Goal: Communication & Community: Connect with others

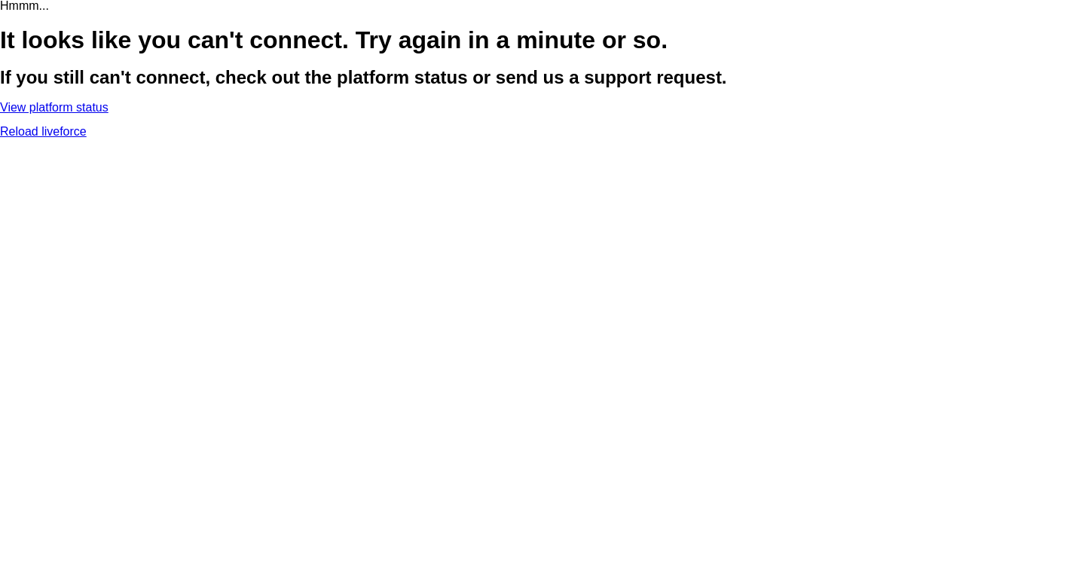
click at [87, 138] on link "Reload liveforce" at bounding box center [43, 131] width 87 height 13
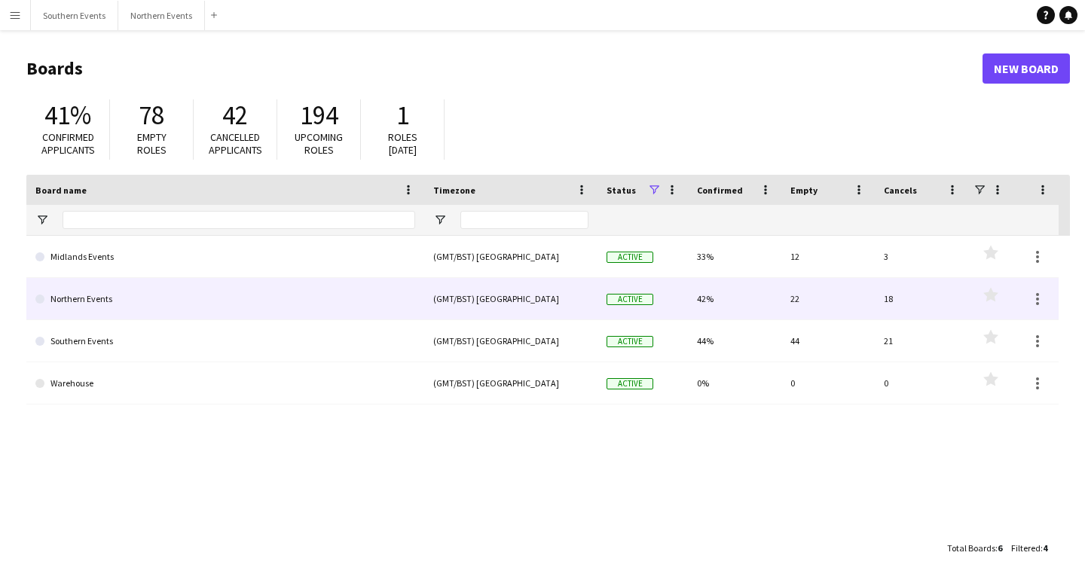
click at [161, 301] on link "Northern Events" at bounding box center [225, 299] width 380 height 42
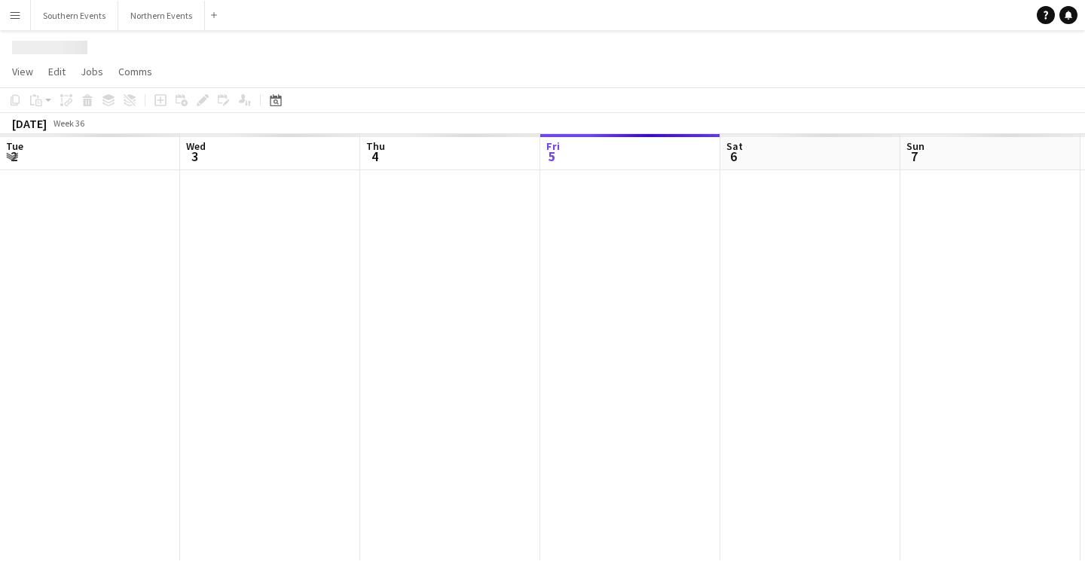
scroll to position [0, 360]
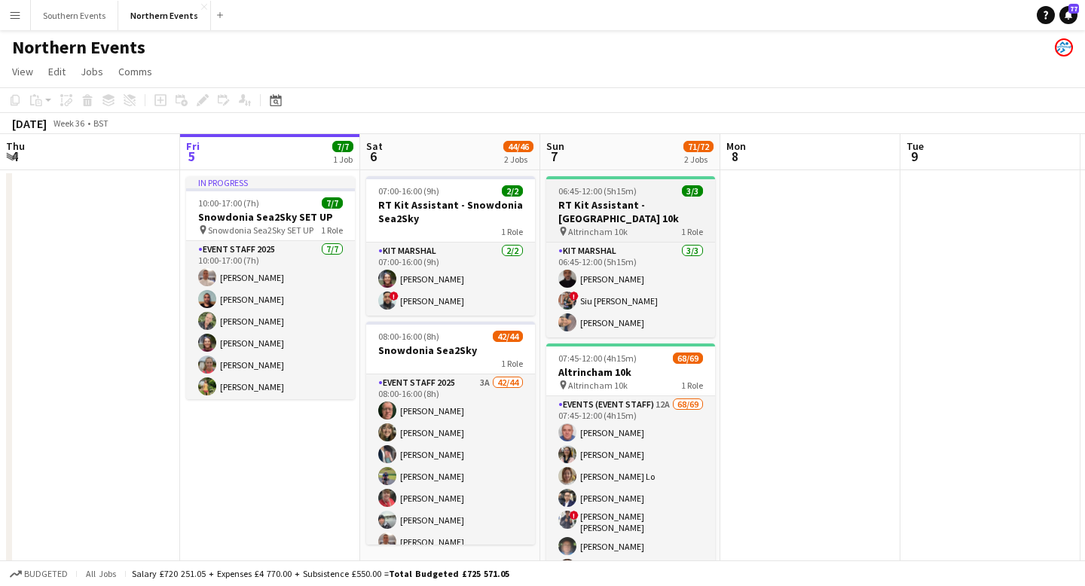
click at [626, 228] on div "pin Altrincham 10k 1 Role" at bounding box center [630, 231] width 169 height 12
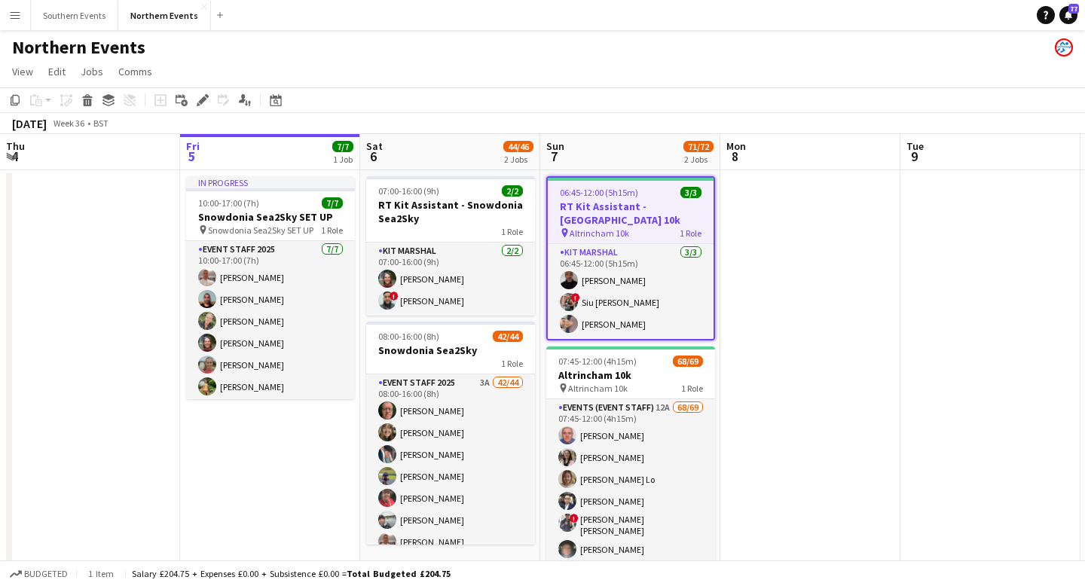
click at [632, 214] on h3 "RT Kit Assistant - [GEOGRAPHIC_DATA] 10k" at bounding box center [631, 213] width 166 height 27
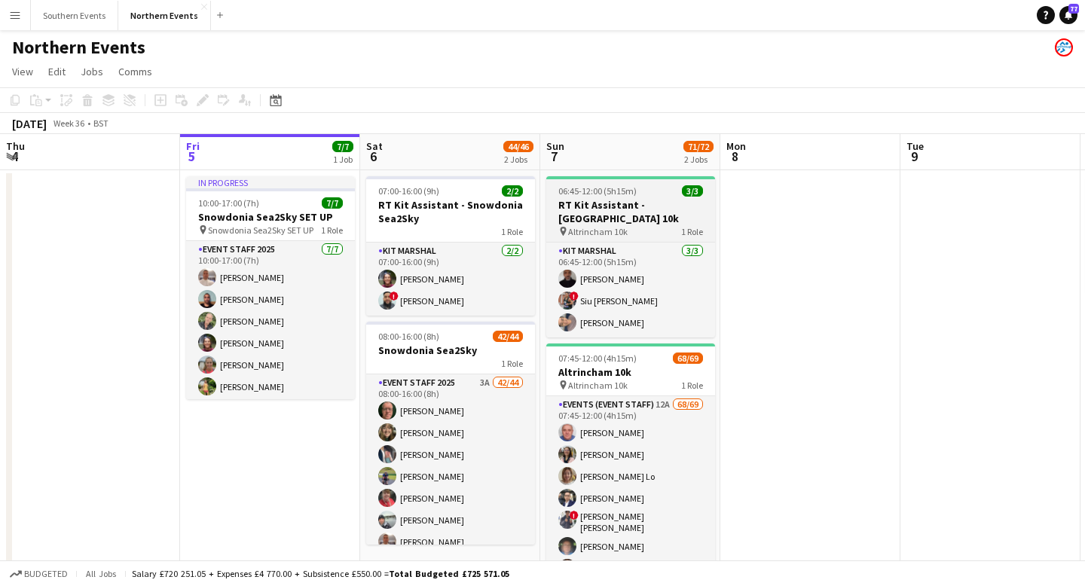
click at [614, 188] on span "06:45-12:00 (5h15m)" at bounding box center [598, 190] width 78 height 11
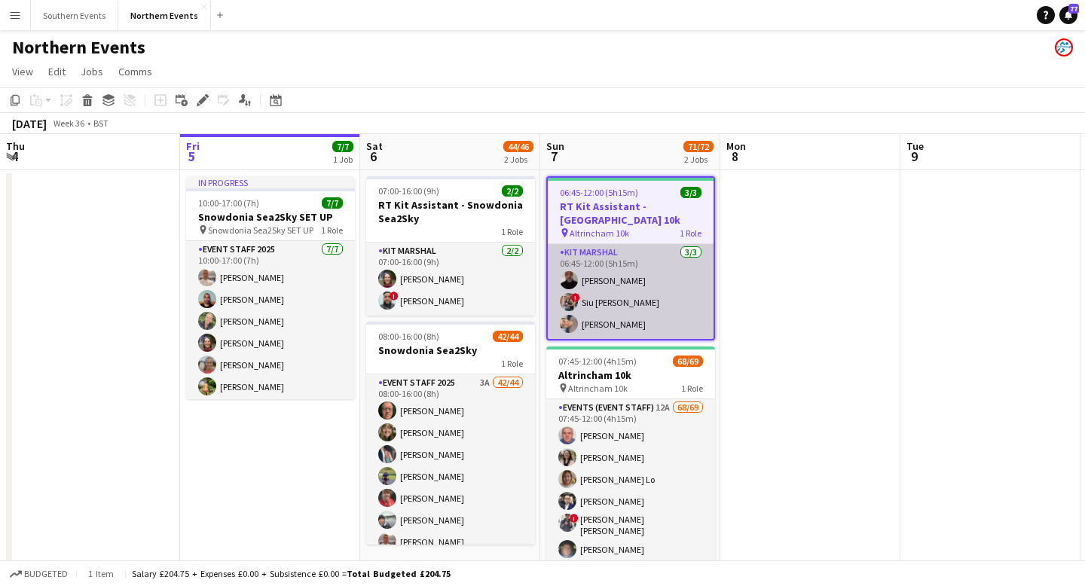
click at [652, 289] on app-card-role "Kit Marshal [DATE] 06:45-12:00 (5h15m) [PERSON_NAME] ! [PERSON_NAME] [PERSON_NA…" at bounding box center [631, 291] width 166 height 95
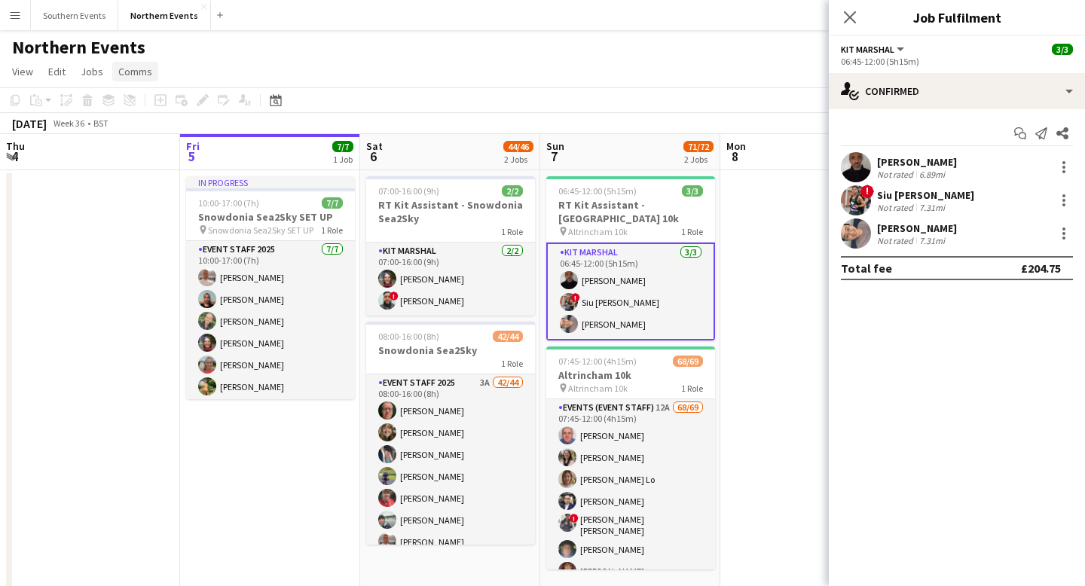
click at [127, 72] on span "Comms" at bounding box center [135, 72] width 34 height 14
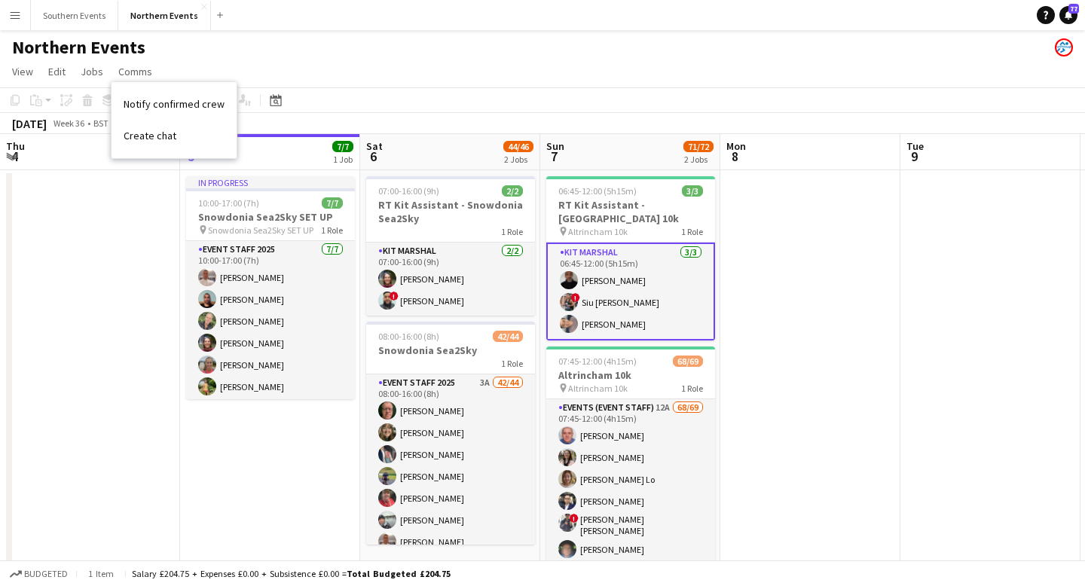
click at [246, 54] on div "Northern Events" at bounding box center [542, 44] width 1085 height 29
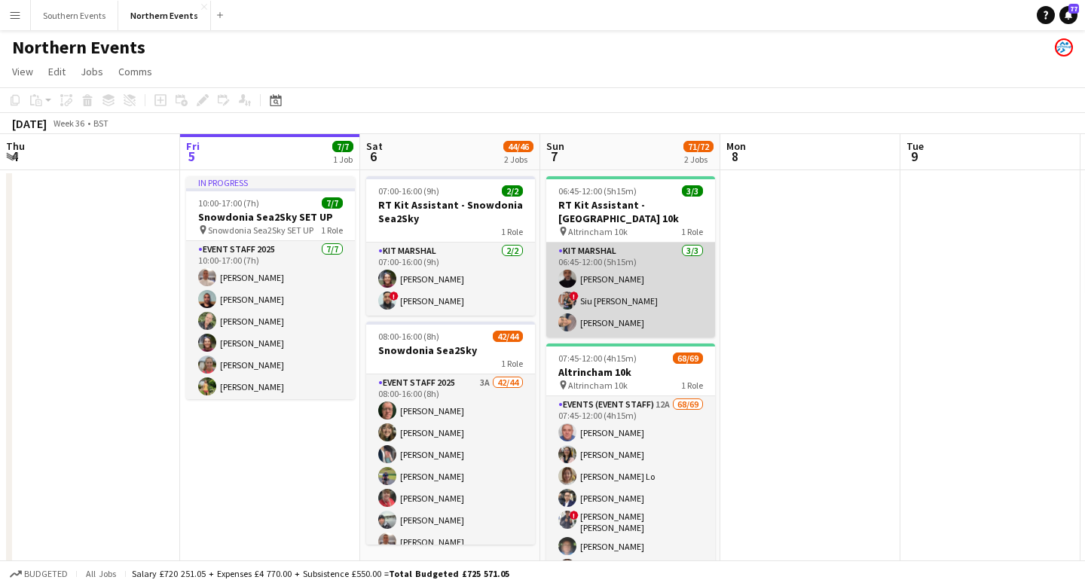
click at [660, 297] on app-card-role "Kit Marshal [DATE] 06:45-12:00 (5h15m) [PERSON_NAME] ! [PERSON_NAME] [PERSON_NA…" at bounding box center [630, 290] width 169 height 95
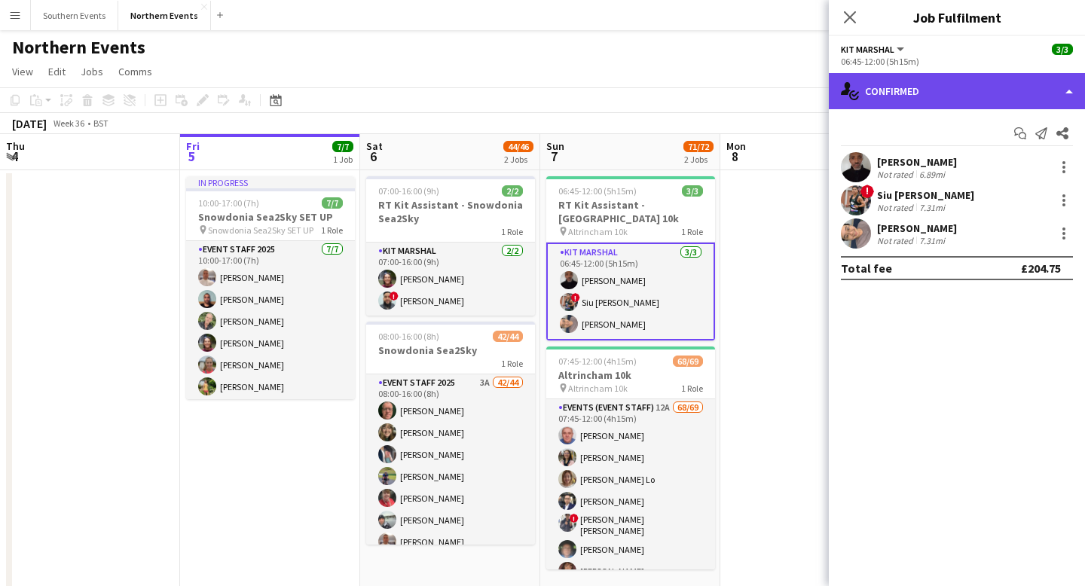
click at [1066, 90] on div "single-neutral-actions-check-2 Confirmed" at bounding box center [957, 91] width 256 height 36
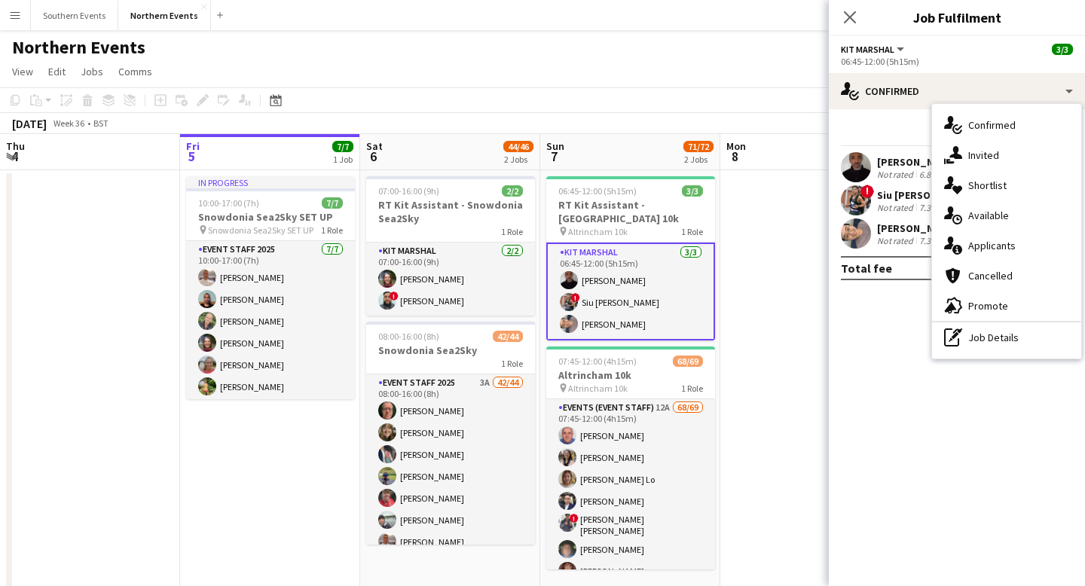
click at [878, 123] on div "Start chat Send notification Share" at bounding box center [957, 133] width 232 height 25
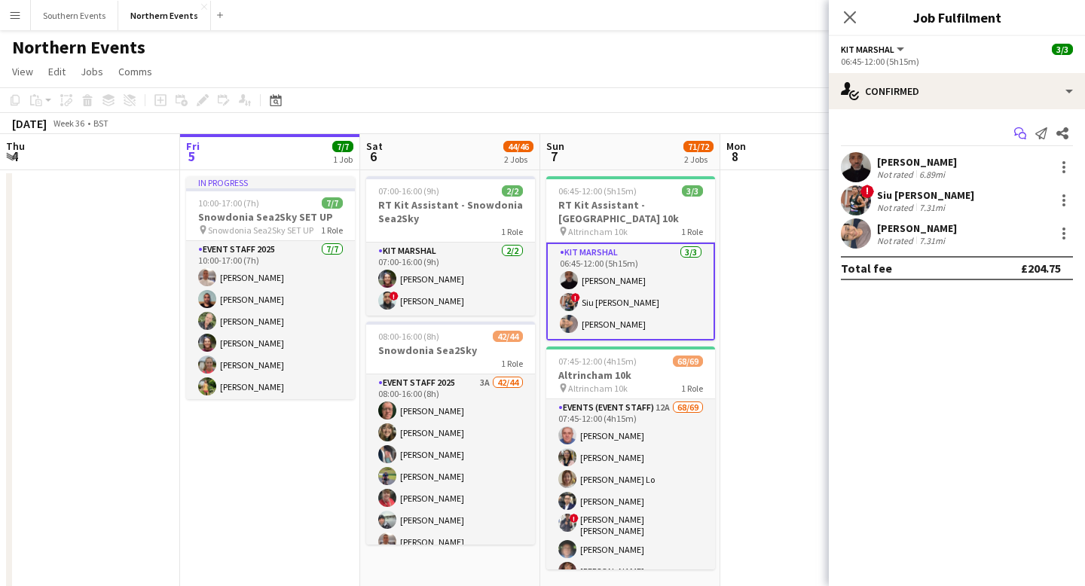
click at [1019, 131] on icon "Start chat" at bounding box center [1021, 133] width 12 height 12
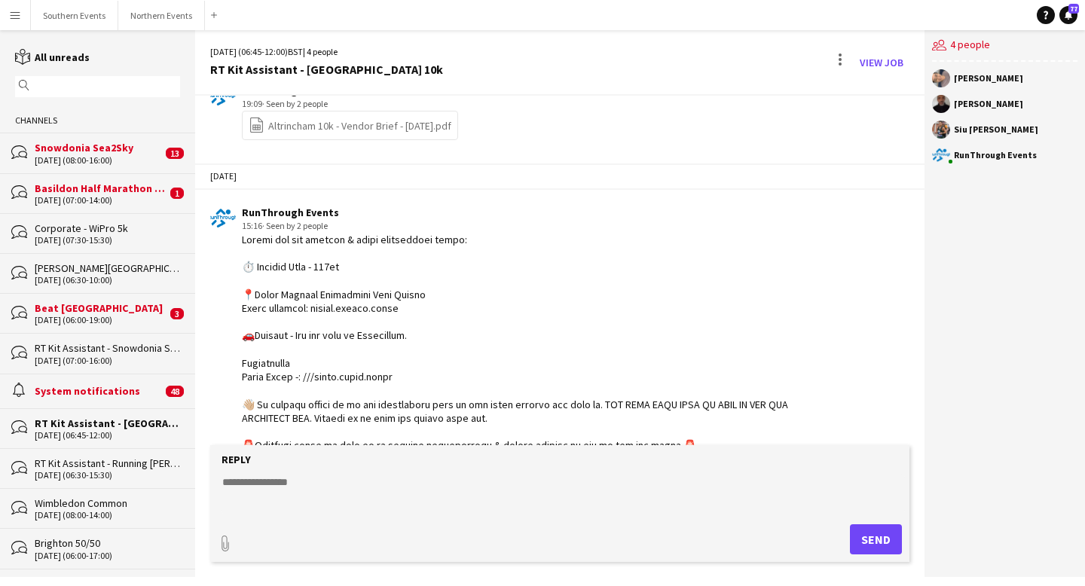
scroll to position [308, 0]
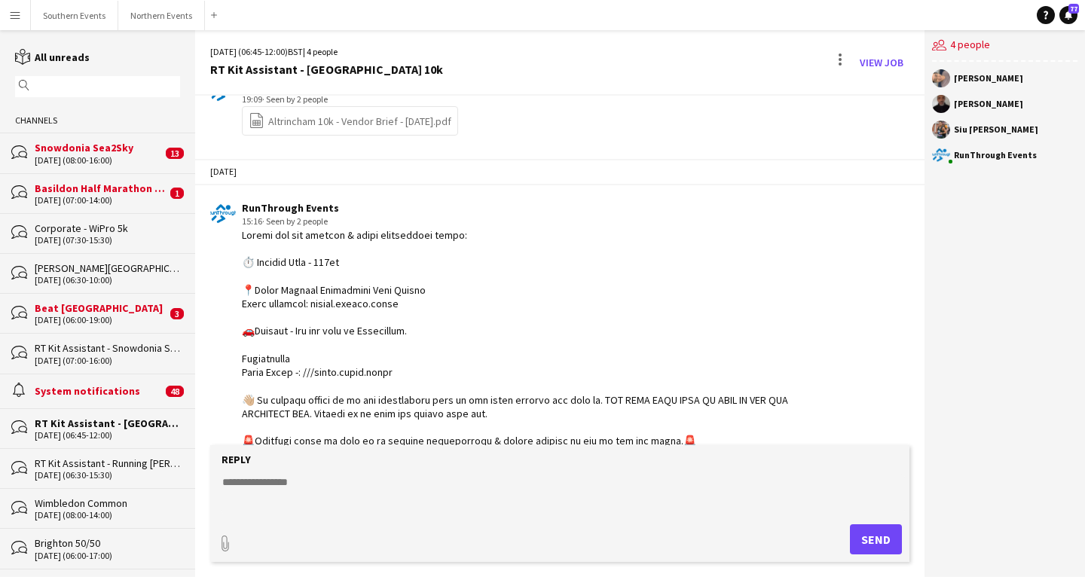
click at [81, 158] on div "[DATE] (08:00-16:00)" at bounding box center [98, 160] width 127 height 11
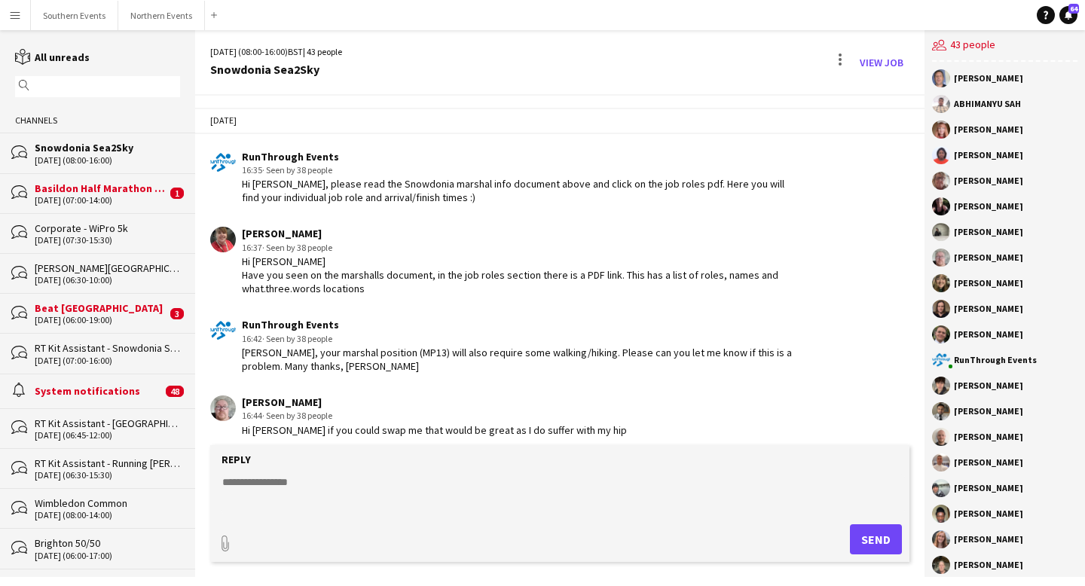
click at [108, 356] on div "[DATE] (07:00-16:00)" at bounding box center [107, 361] width 145 height 11
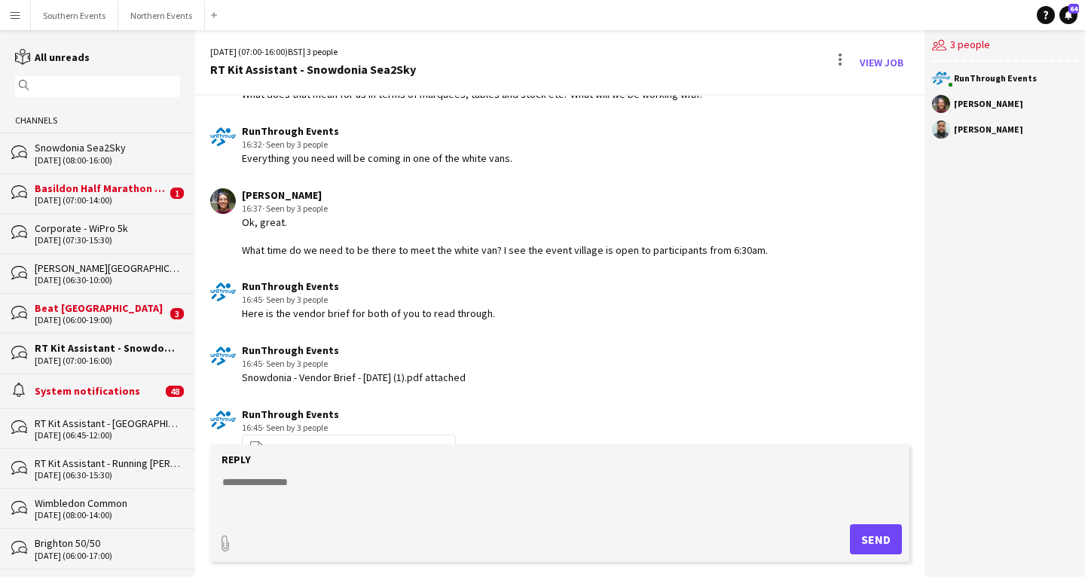
scroll to position [1855, 0]
